Goal: Information Seeking & Learning: Learn about a topic

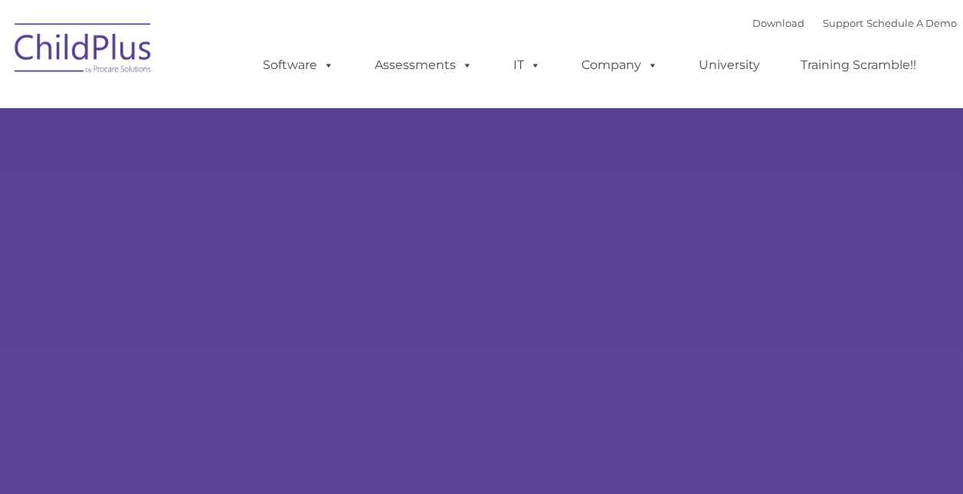
select select "MEDIUM"
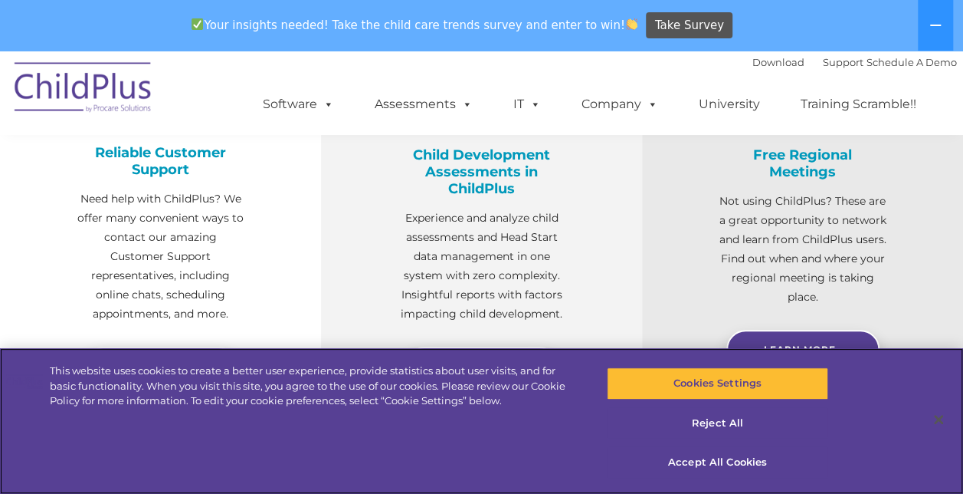
scroll to position [643, 0]
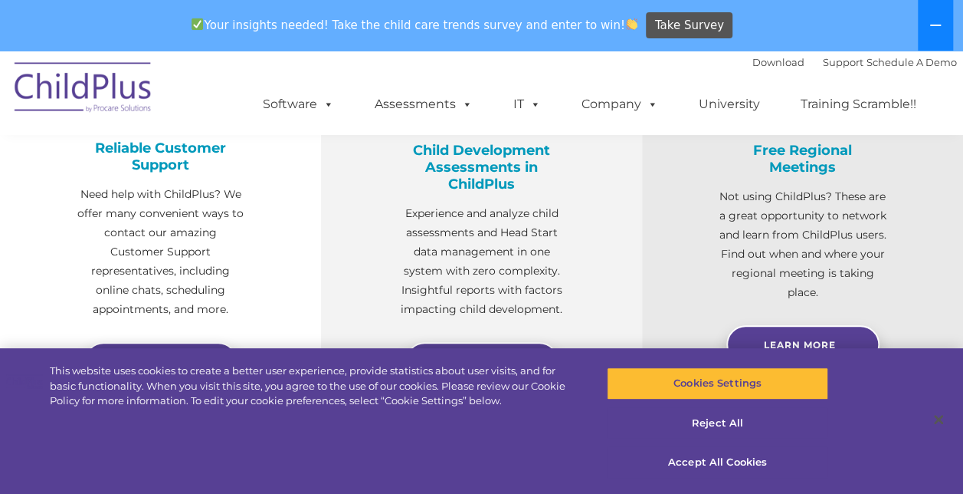
click at [933, 33] on button at bounding box center [935, 25] width 35 height 51
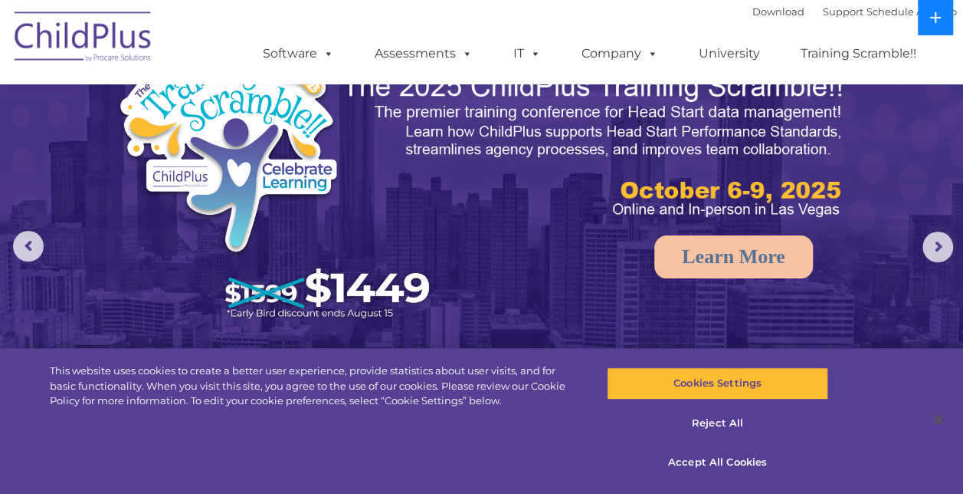
scroll to position [0, 0]
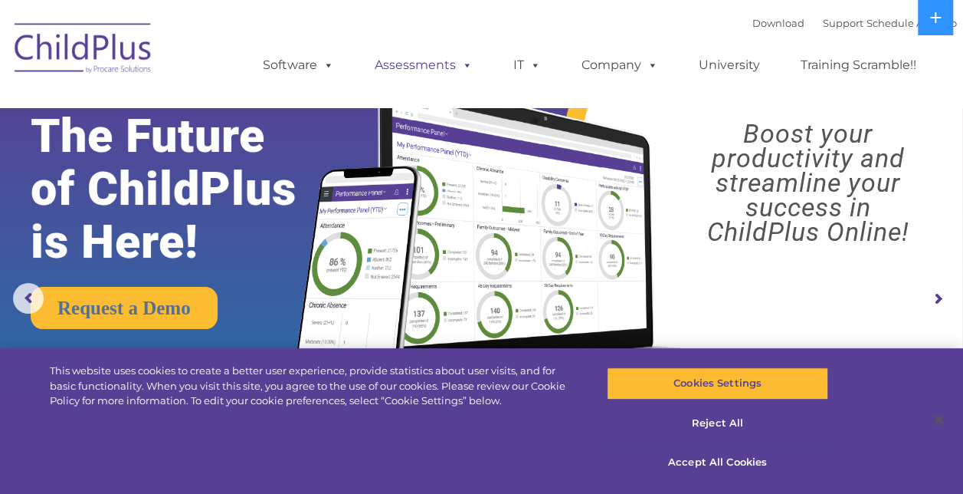
click at [463, 57] on span at bounding box center [464, 64] width 17 height 15
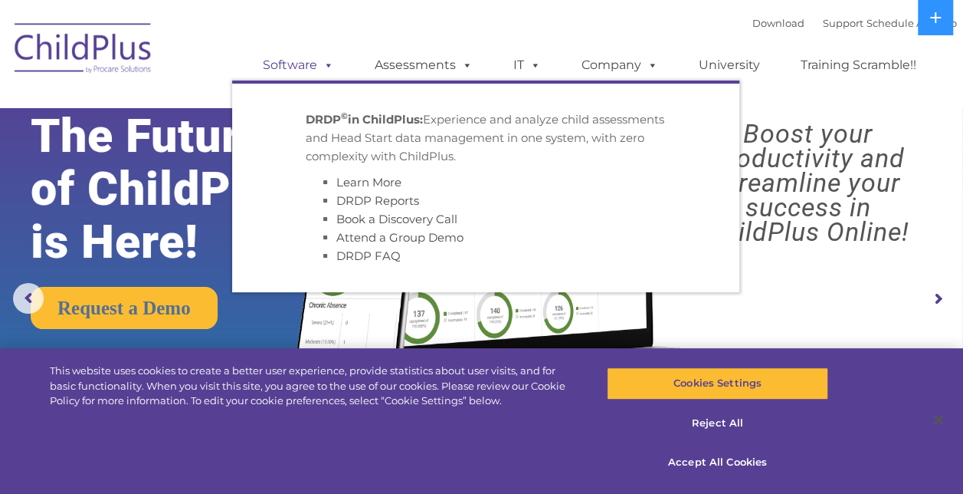
click at [319, 65] on span at bounding box center [325, 64] width 17 height 15
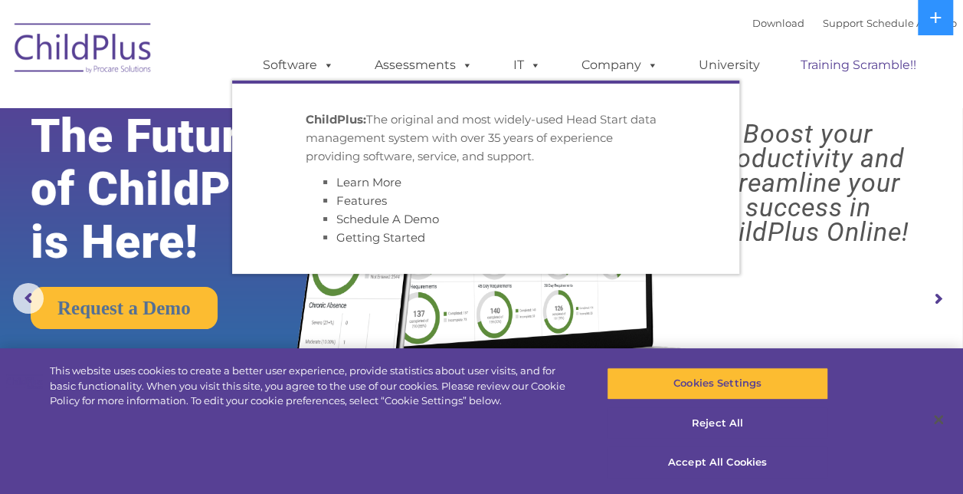
click at [832, 61] on link "Training Scramble!!" at bounding box center [859, 65] width 146 height 31
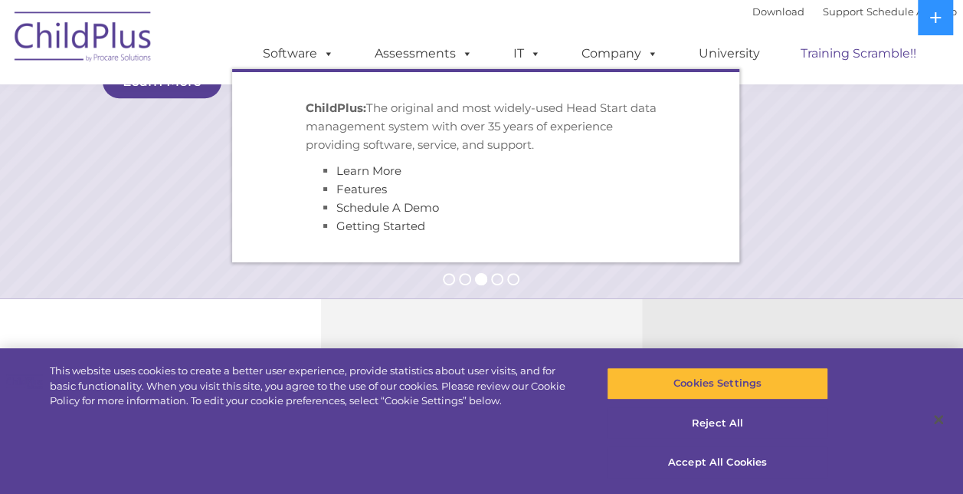
scroll to position [398, 0]
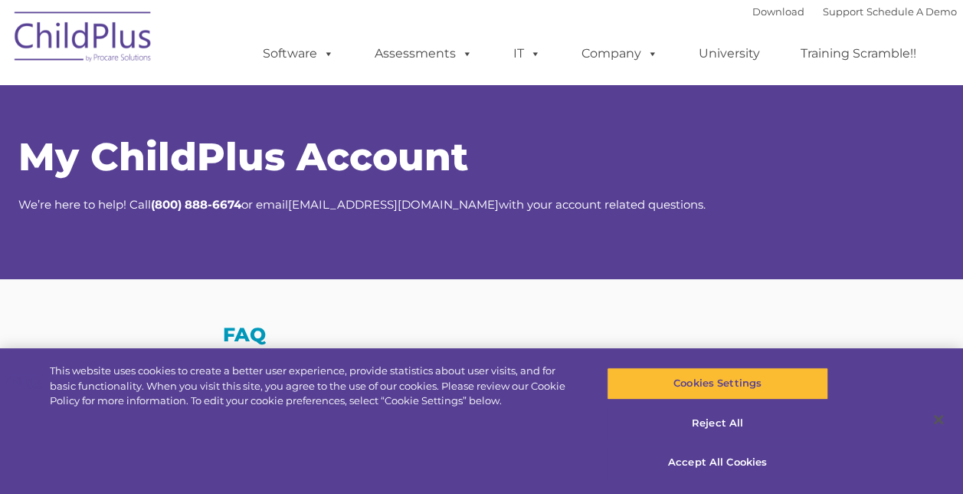
select select "MEDIUM"
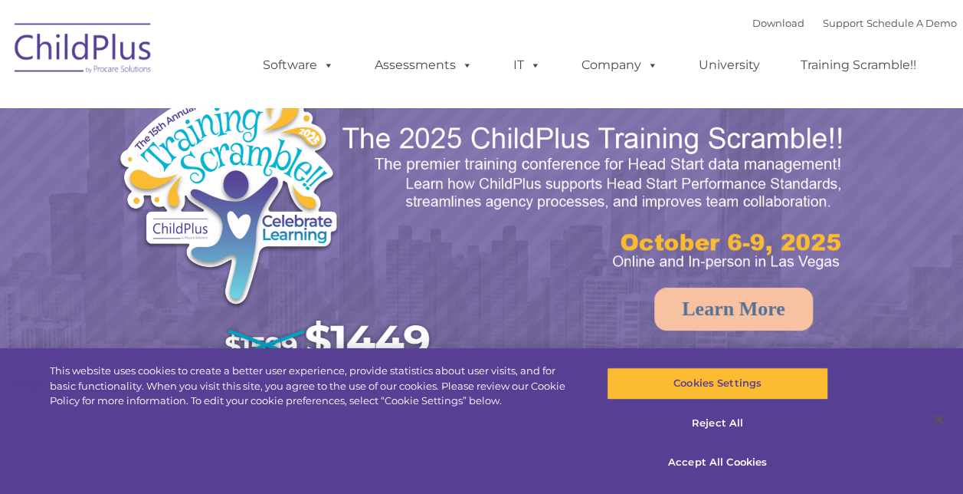
select select "MEDIUM"
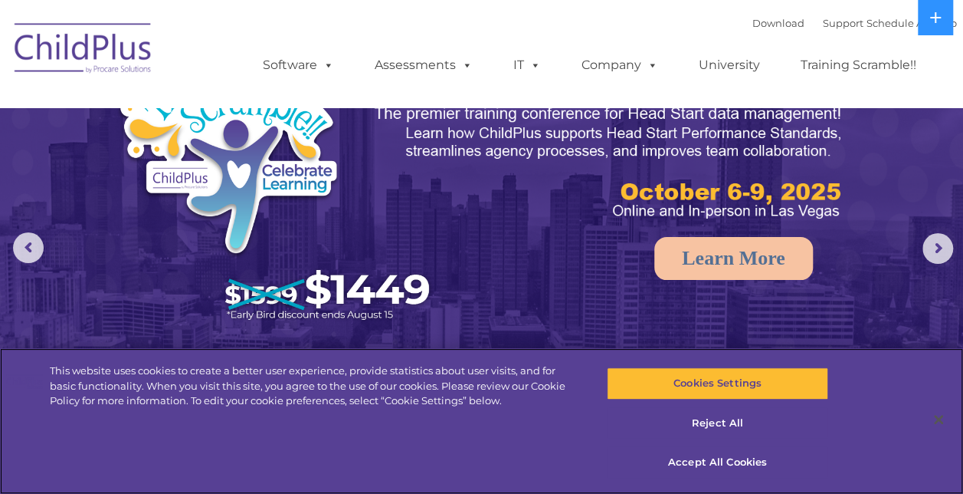
scroll to position [66, 0]
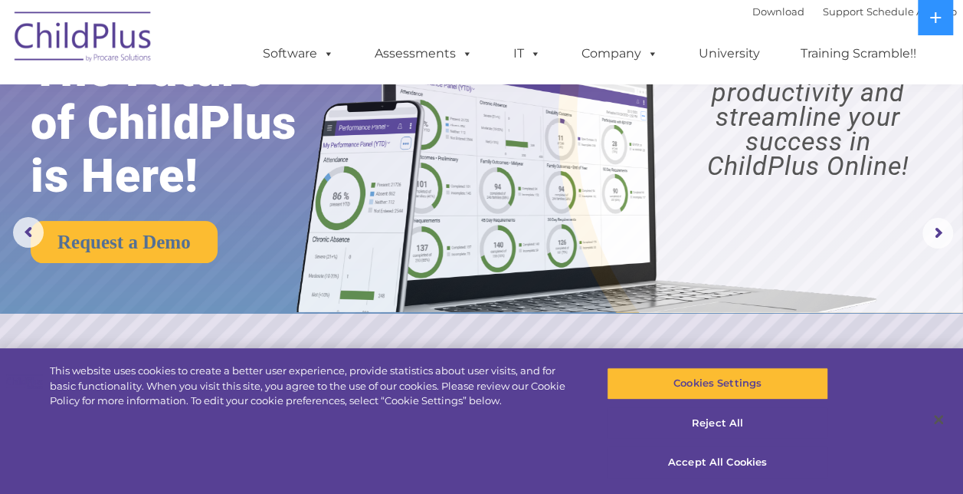
click at [934, 241] on rs-arrow at bounding box center [938, 233] width 31 height 31
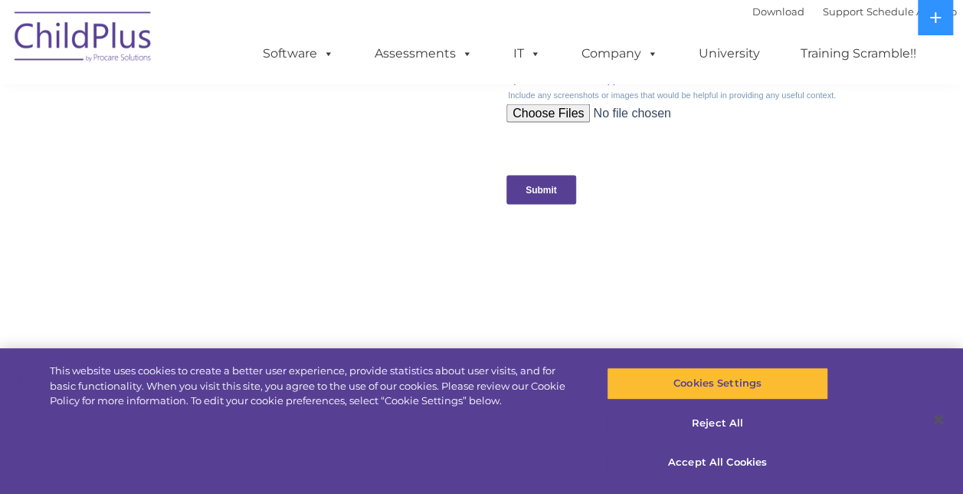
scroll to position [1785, 0]
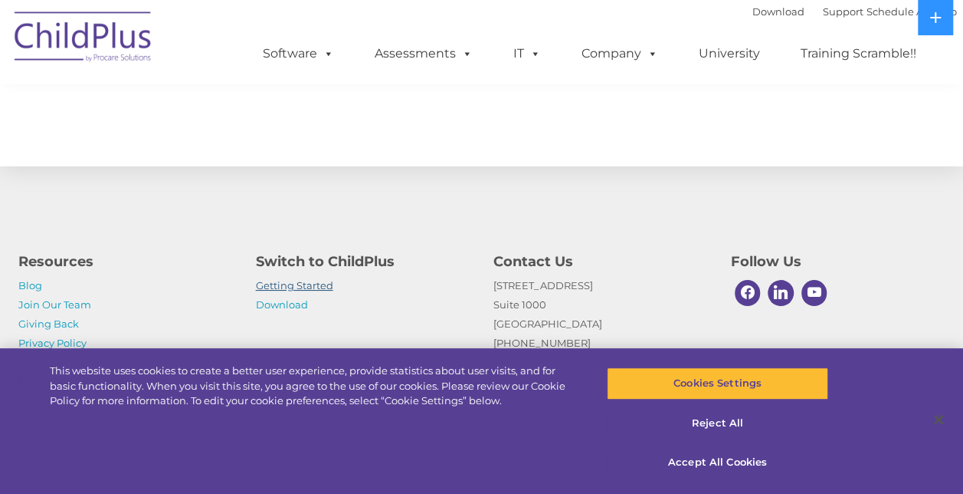
click at [261, 280] on link "Getting Started" at bounding box center [294, 285] width 77 height 12
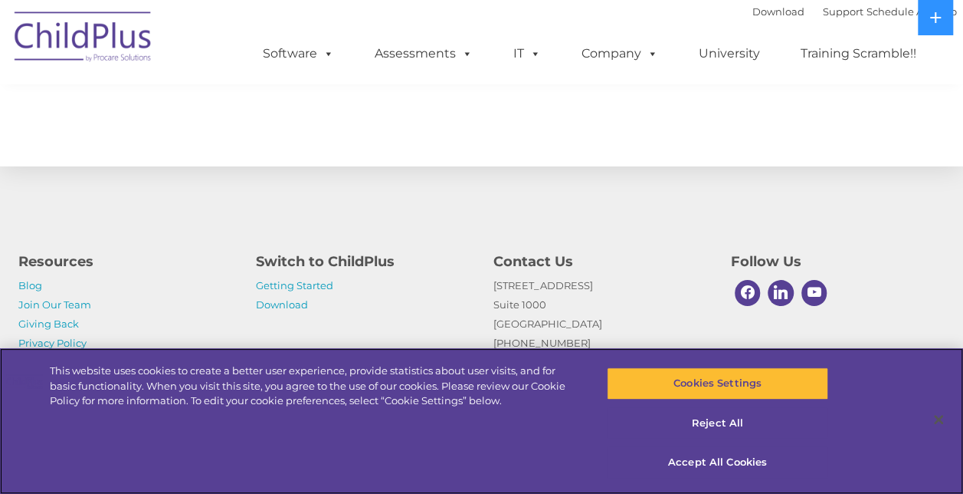
scroll to position [2460, 0]
